Goal: Navigation & Orientation: Locate item on page

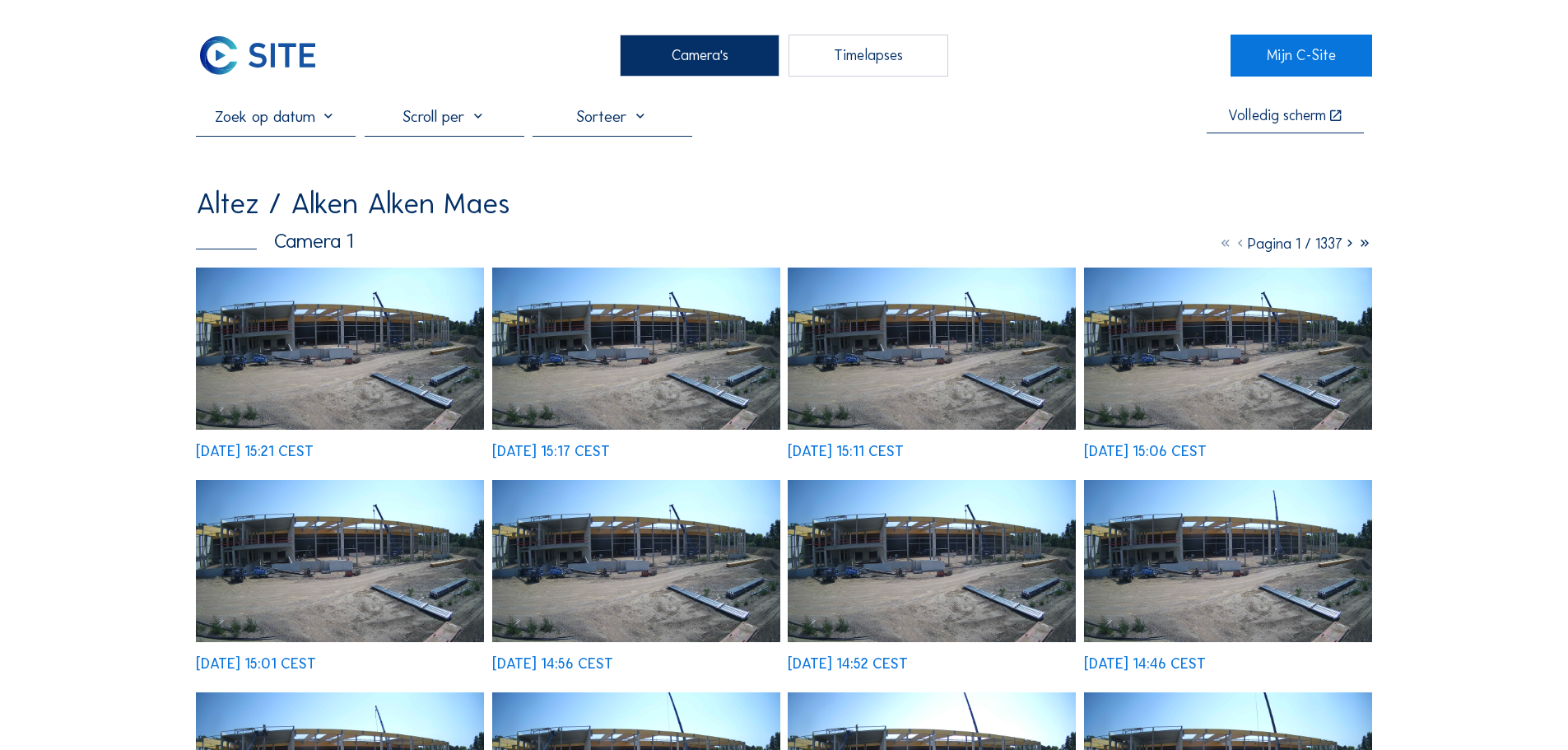
click at [347, 336] on img at bounding box center [340, 348] width 288 height 162
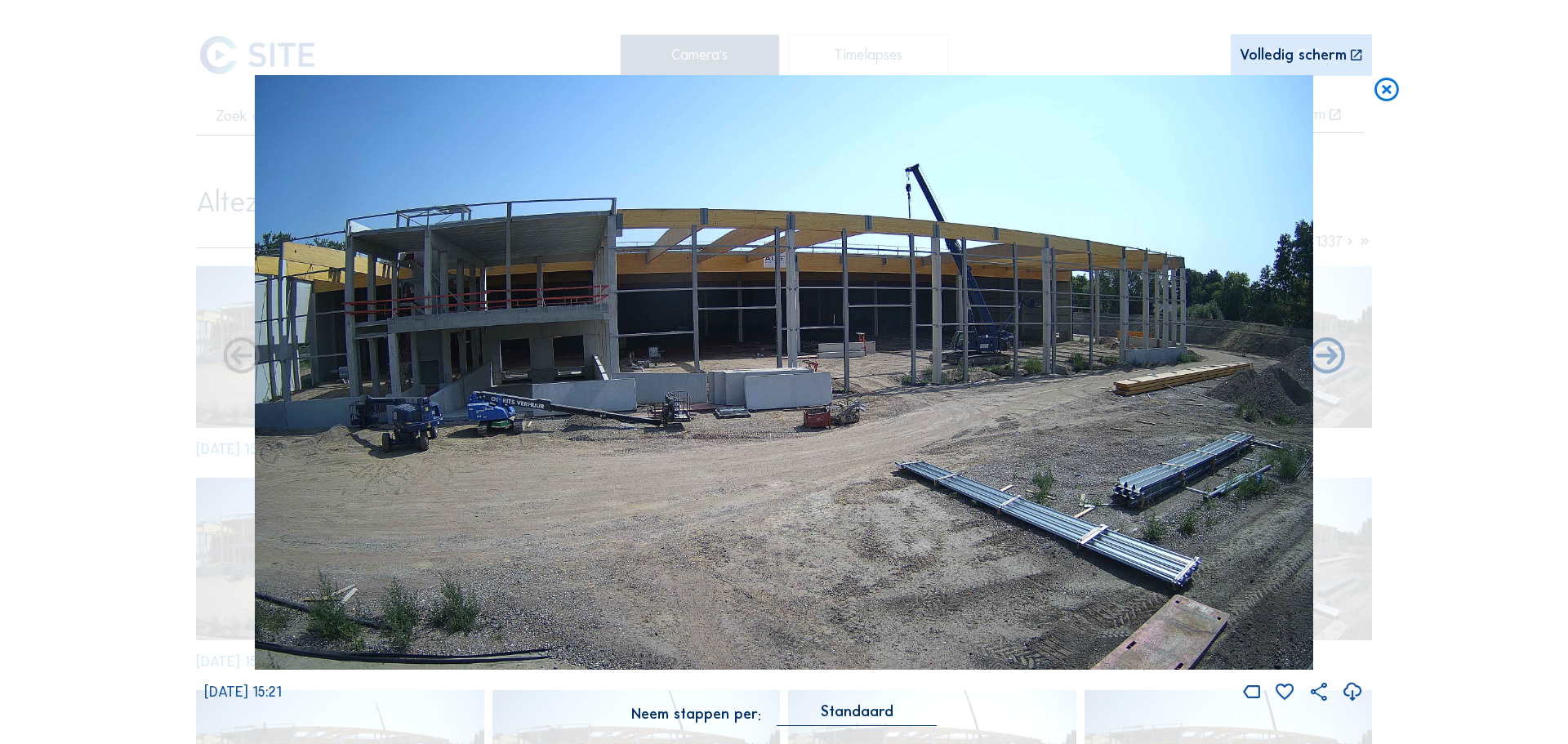
click at [1383, 91] on icon at bounding box center [1386, 90] width 29 height 30
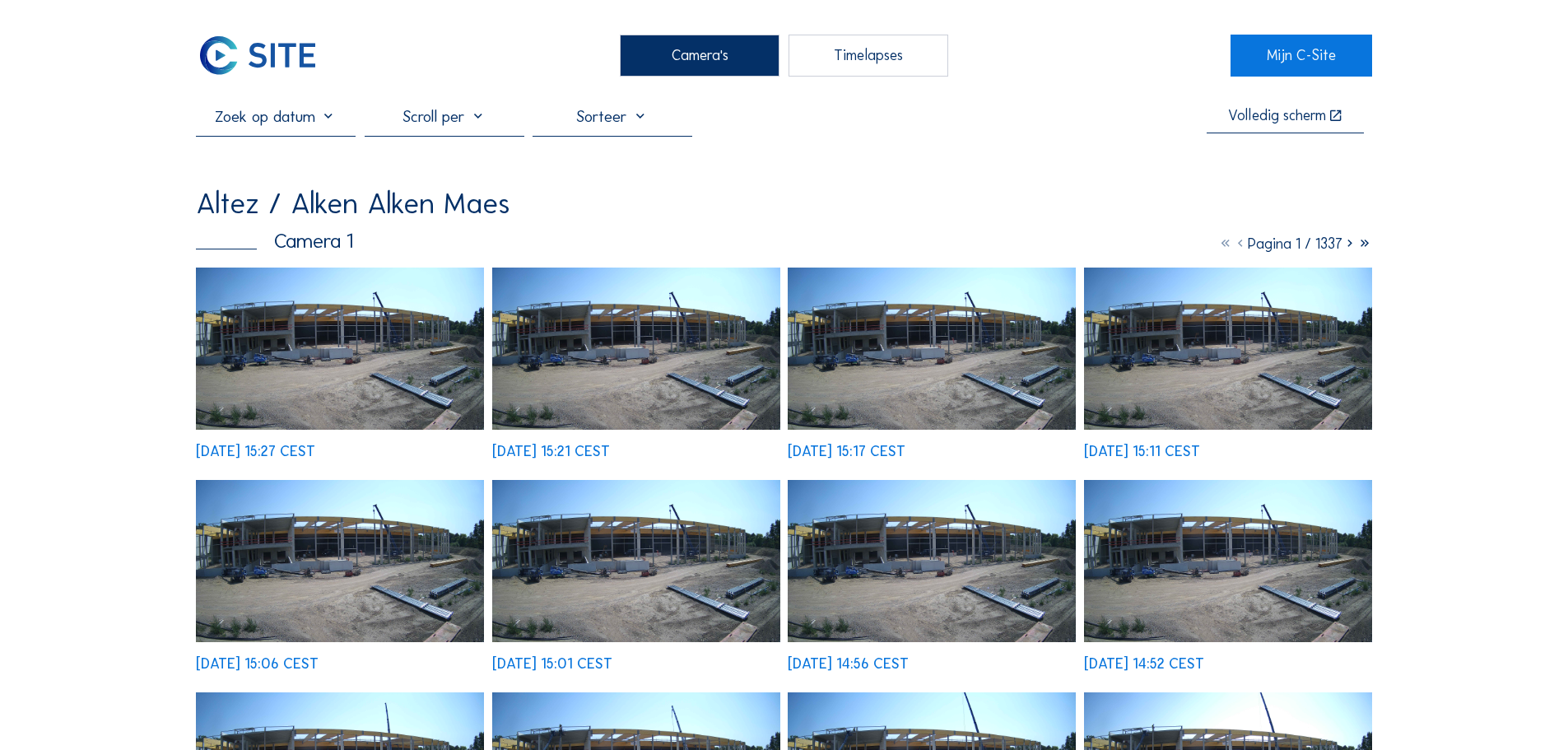
click at [342, 330] on img at bounding box center [340, 348] width 288 height 162
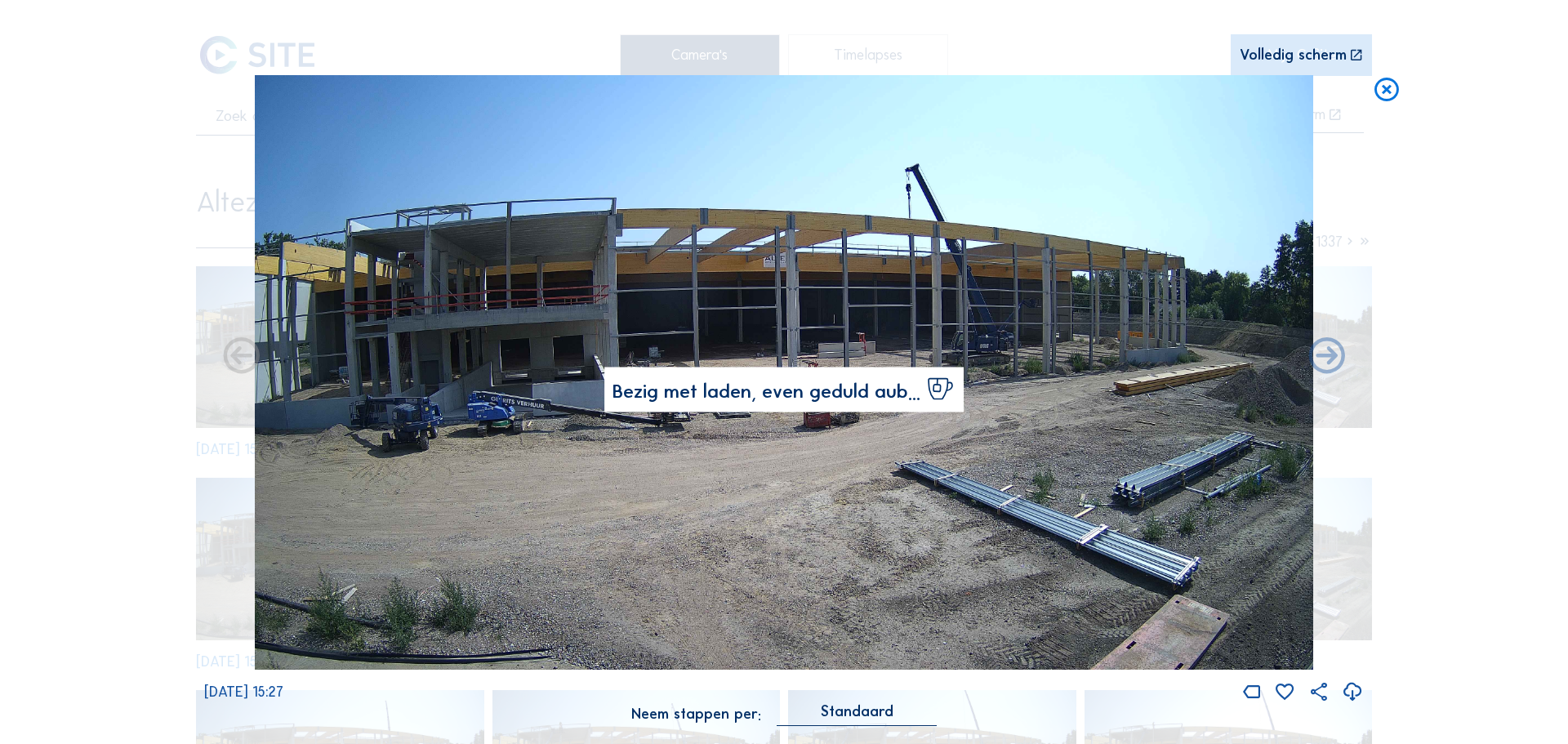
click at [1317, 35] on div "Scroll om door de tijd te reizen | Druk op de 'Alt'-knop + scroll om te Zoomen …" at bounding box center [784, 372] width 1159 height 743
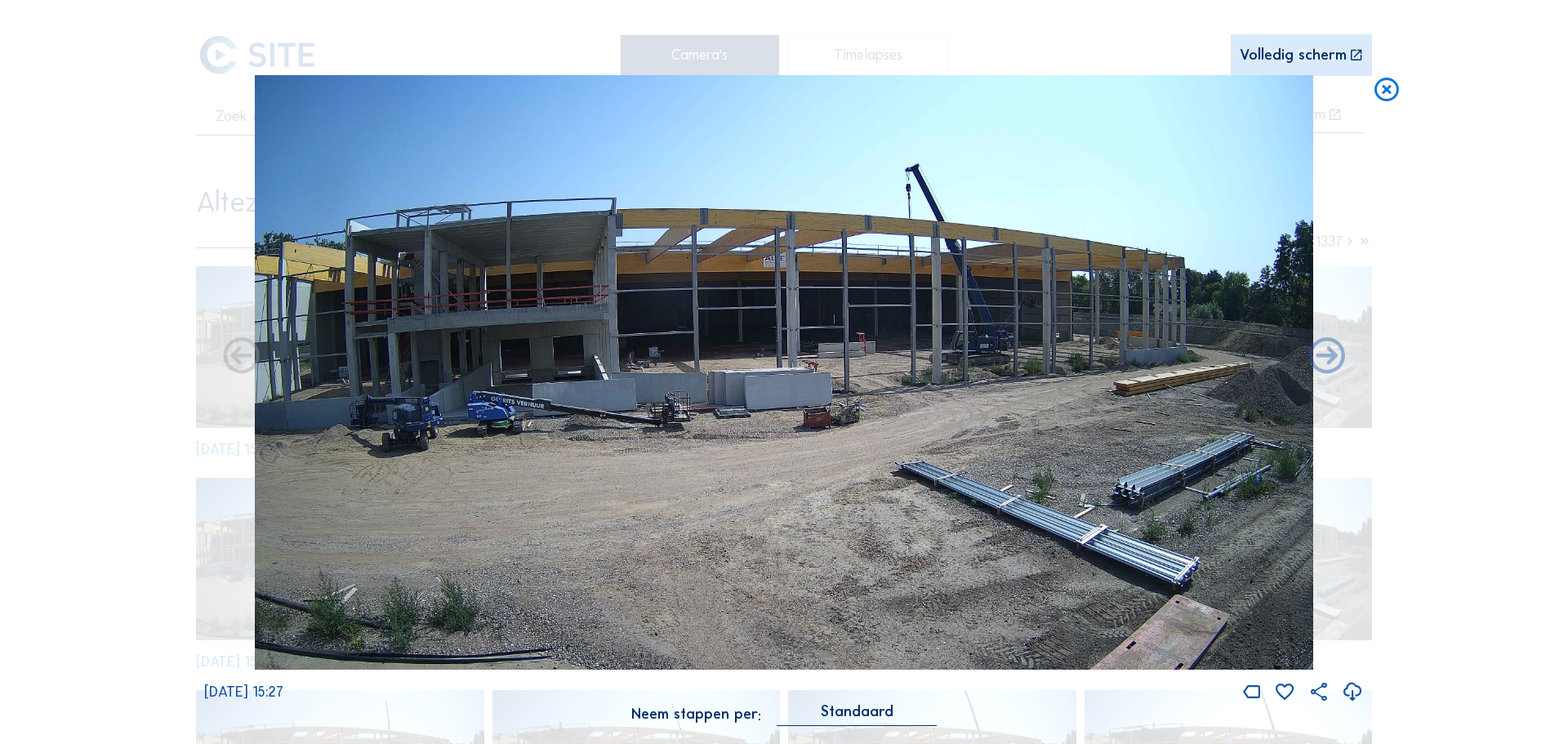
click at [1299, 60] on div "Volledig scherm" at bounding box center [1292, 56] width 107 height 15
